Goal: Check status: Check status

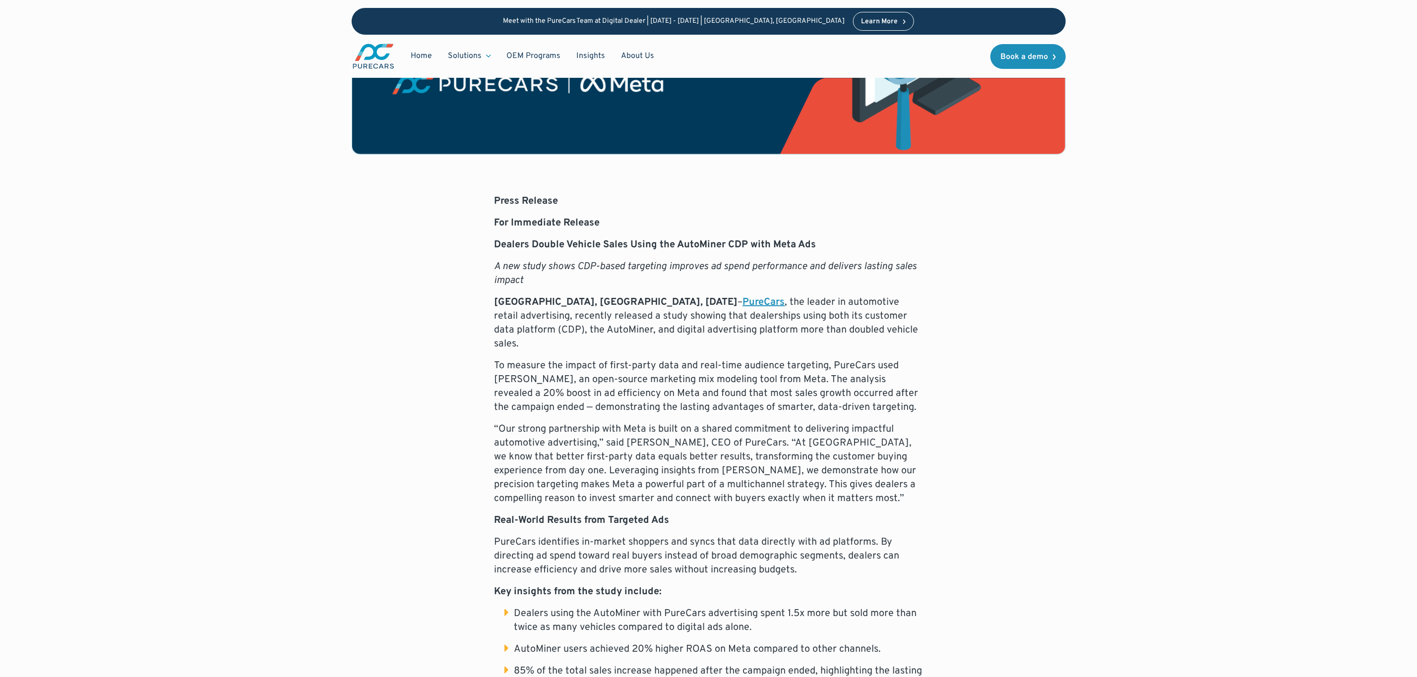
scroll to position [298, 0]
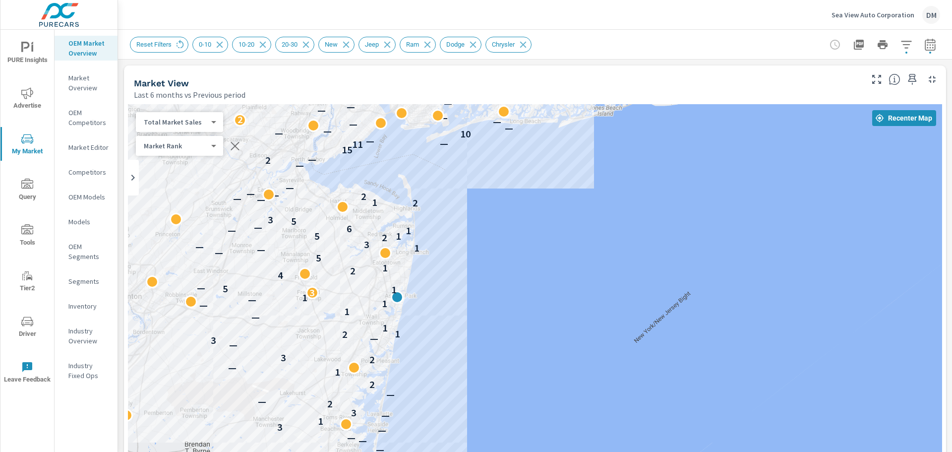
scroll to position [25, 0]
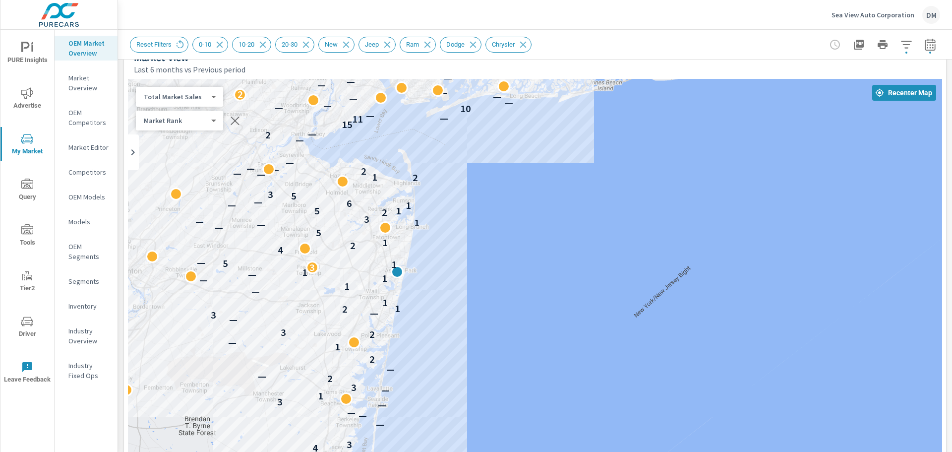
drag, startPoint x: 421, startPoint y: 7, endPoint x: 347, endPoint y: -31, distance: 83.0
click at [347, 0] on html "PURE Insights Advertise My Market Query Tools Tier2 Driver Leave Feedback OEM M…" at bounding box center [476, 226] width 952 height 452
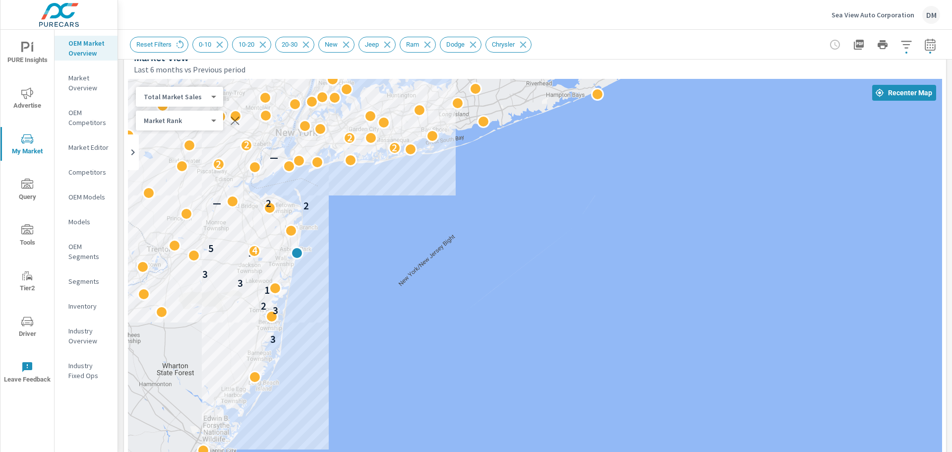
drag, startPoint x: 565, startPoint y: 203, endPoint x: 409, endPoint y: 208, distance: 156.3
click at [409, 208] on div "2 3 3 2 1 3 3 1 4 5 2 — 2 2 — 2 2 2" at bounding box center [535, 355] width 814 height 552
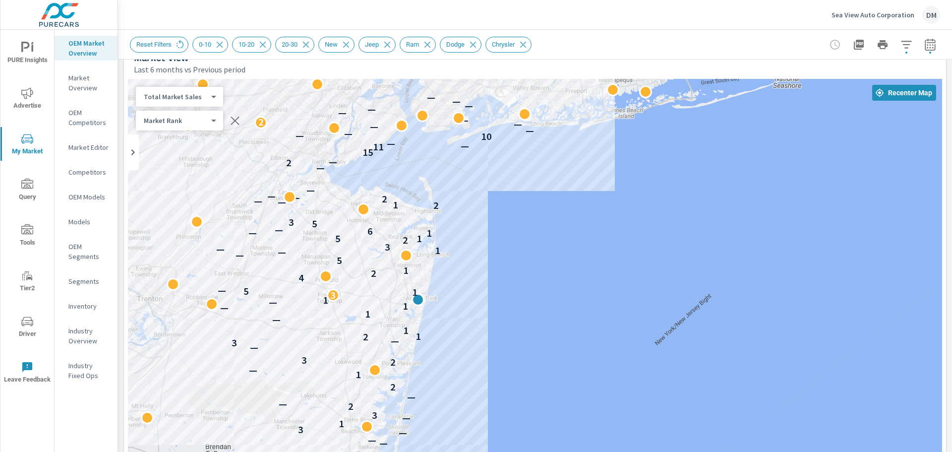
drag, startPoint x: 315, startPoint y: 225, endPoint x: 553, endPoint y: 241, distance: 238.1
click at [553, 241] on div "2 4 3 — — — — 3 1 — 3 2 — — 2 1 — 2 3 — 3 — 2 1 1 — 1 — 1 — 1 3 1 5 — 4 2 1 5 —…" at bounding box center [535, 355] width 814 height 552
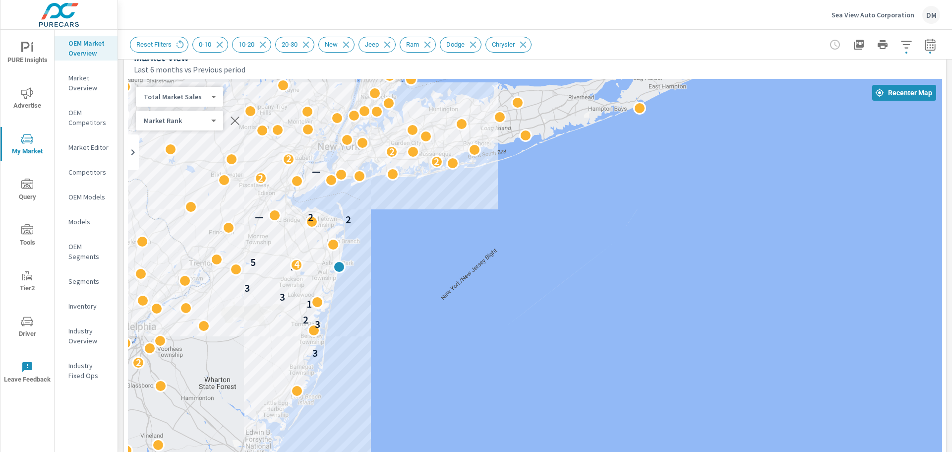
drag, startPoint x: 562, startPoint y: 259, endPoint x: 410, endPoint y: 252, distance: 151.9
click at [410, 252] on div "2 3 3 2 1 3 3 1 4 5 2 — 2 2 — 2 2 2" at bounding box center [535, 355] width 814 height 552
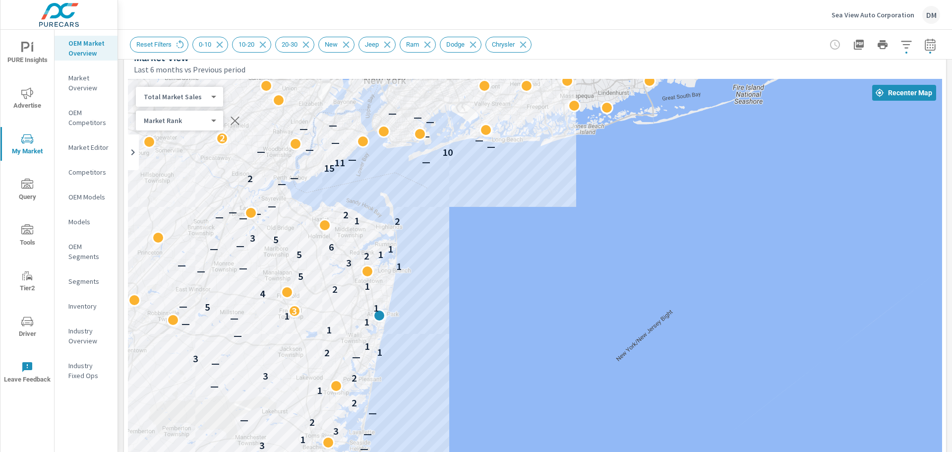
drag, startPoint x: 380, startPoint y: 247, endPoint x: 504, endPoint y: 286, distance: 130.0
click at [504, 286] on div "2 4 3 — — — — 3 1 — 3 2 — — 2 1 — 2 3 — 3 — 2 1 1 — 1 — 1 — 1 3 1 5 — 4 2 1 5 —…" at bounding box center [535, 355] width 814 height 552
